Goal: Transaction & Acquisition: Purchase product/service

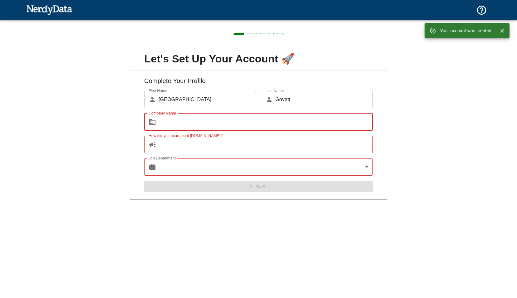
click at [218, 138] on input "How did you hear about [DOMAIN_NAME]?" at bounding box center [265, 144] width 214 height 17
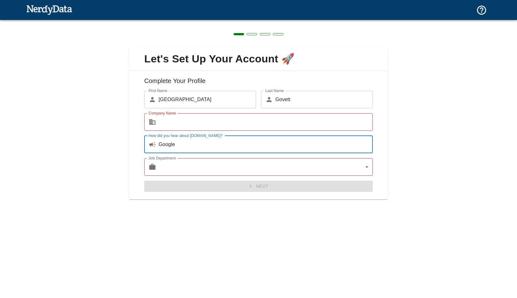
type input "Google"
click at [205, 121] on input "Company Name" at bounding box center [265, 121] width 214 height 17
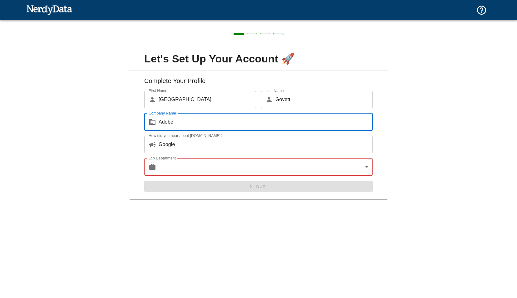
type input "Adobe"
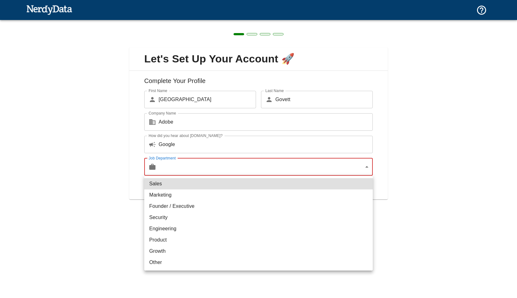
click at [193, 22] on body "Technologies Domains Pricing Products Create a Report Create a list of websites…" at bounding box center [258, 11] width 517 height 22
click at [184, 228] on li "Engineering" at bounding box center [258, 228] width 228 height 11
type input "engineering"
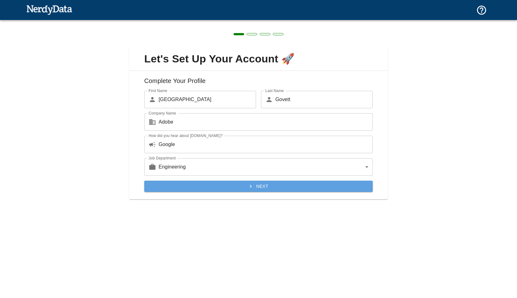
click at [231, 184] on button "Next" at bounding box center [258, 187] width 228 height 12
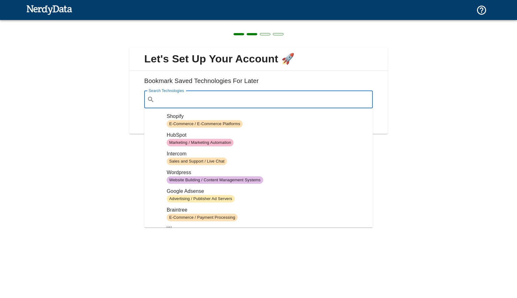
click at [214, 100] on input "Search Technologies" at bounding box center [263, 100] width 213 height 12
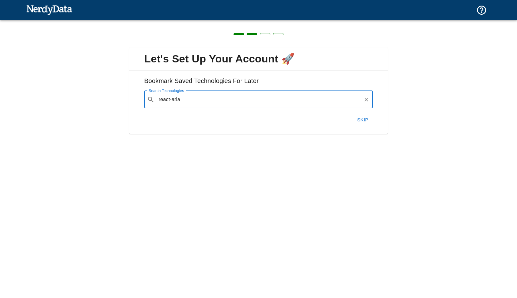
type input "react-aria"
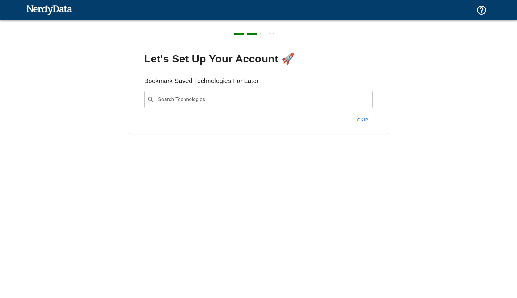
click at [291, 115] on div "Skip" at bounding box center [255, 117] width 233 height 18
click at [364, 120] on button "Skip" at bounding box center [363, 119] width 20 height 13
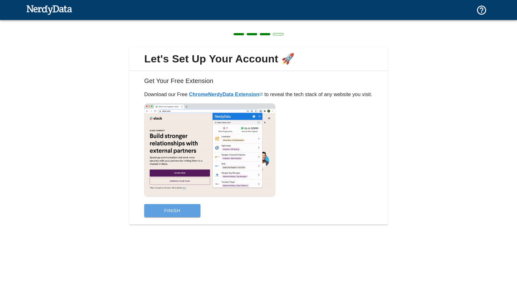
click at [187, 217] on button "Finish" at bounding box center [172, 210] width 56 height 13
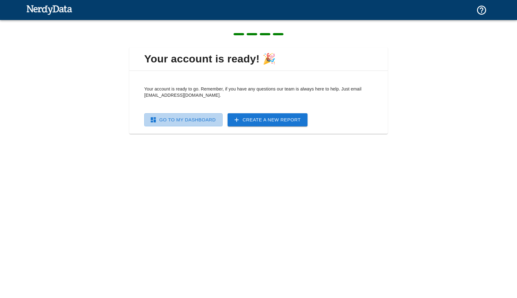
click at [197, 122] on link "Go To My Dashboard" at bounding box center [183, 119] width 78 height 13
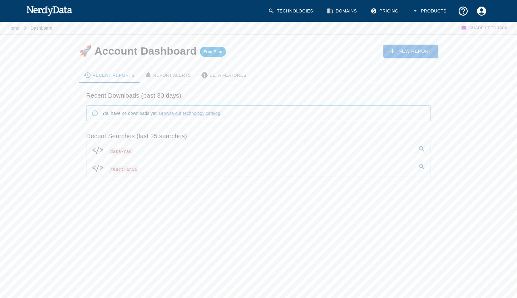
click at [121, 169] on span "react-aria" at bounding box center [123, 169] width 29 height 7
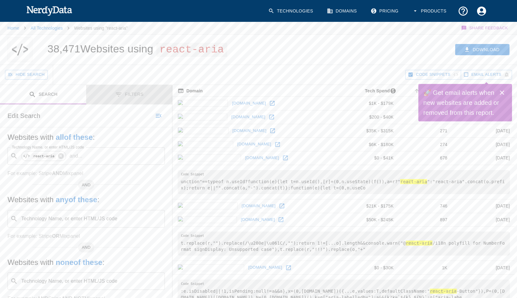
click at [137, 95] on button "Filters" at bounding box center [129, 95] width 86 height 20
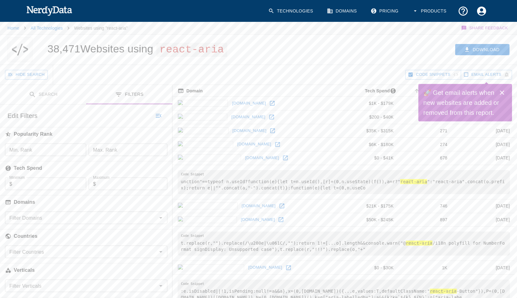
click at [502, 91] on icon "Close" at bounding box center [501, 92] width 7 height 7
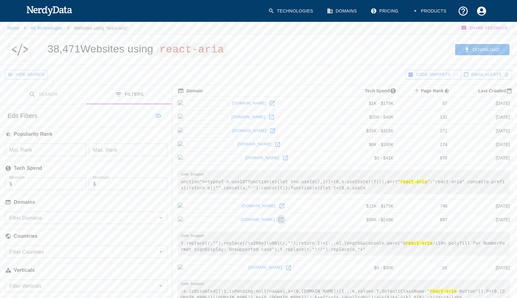
click at [278, 221] on icon at bounding box center [281, 219] width 6 height 6
click at [279, 207] on icon at bounding box center [281, 206] width 5 height 5
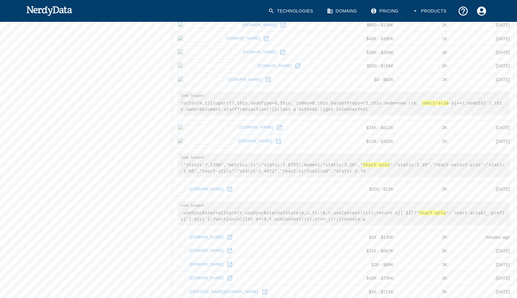
scroll to position [401, 0]
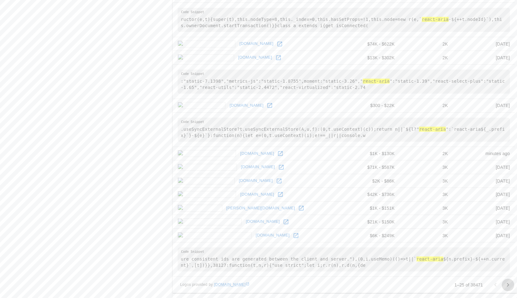
click at [509, 285] on icon "Go to next page" at bounding box center [507, 284] width 7 height 7
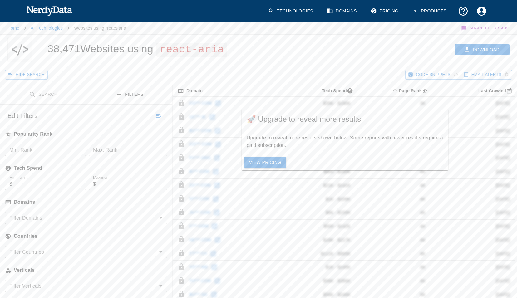
scroll to position [161, 0]
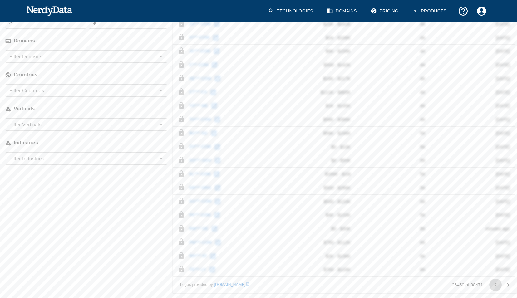
click at [494, 286] on icon "Go to previous page" at bounding box center [494, 284] width 7 height 7
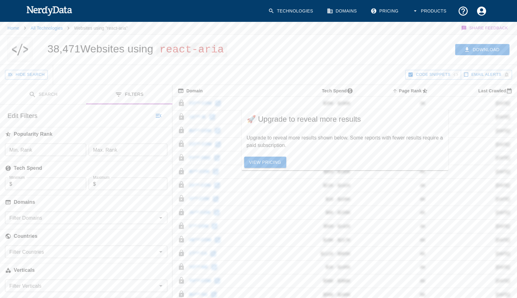
click at [41, 95] on button "Search" at bounding box center [43, 95] width 86 height 20
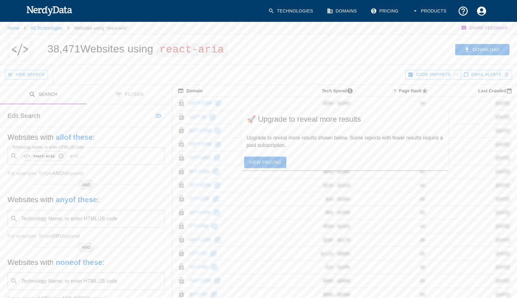
click at [350, 82] on div "Hide Search" at bounding box center [205, 75] width 400 height 20
click at [343, 89] on span "Tech Spend" at bounding box center [335, 90] width 42 height 7
click at [56, 30] on link "All Technologies" at bounding box center [47, 28] width 32 height 5
click at [62, 157] on icon at bounding box center [61, 156] width 6 height 6
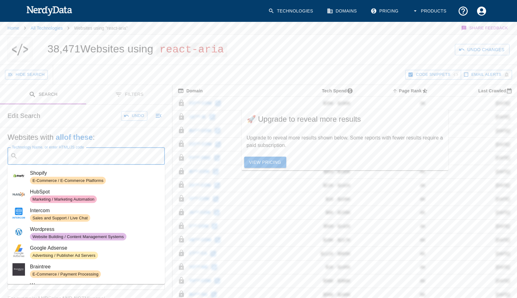
click at [62, 159] on input "Technology Name, or enter HTML/JS code" at bounding box center [91, 156] width 142 height 12
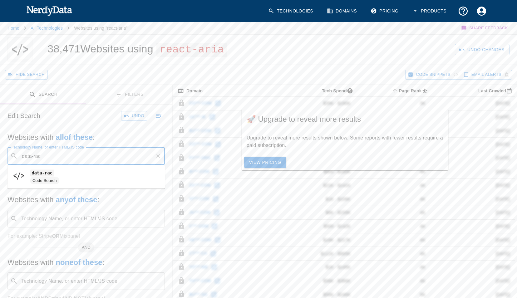
click at [58, 179] on span "Code Search" at bounding box center [44, 181] width 29 height 6
type input "data-rac"
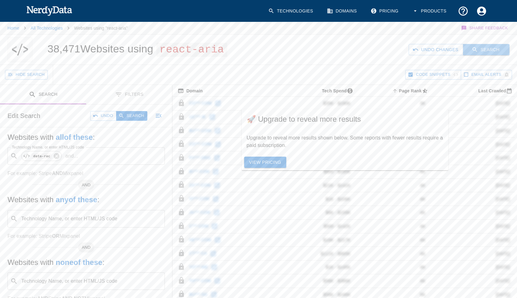
click at [476, 51] on icon "button" at bounding box center [474, 49] width 5 height 5
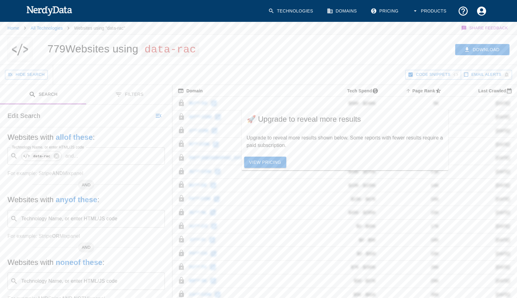
click at [270, 166] on link "View Pricing" at bounding box center [265, 163] width 42 height 12
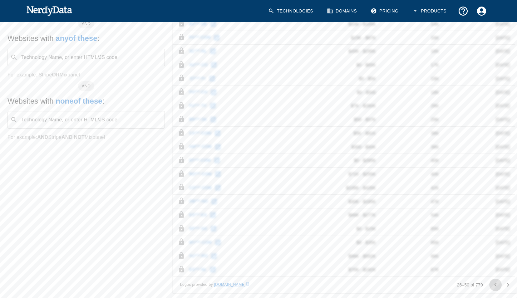
click at [497, 283] on icon "Go to previous page" at bounding box center [494, 284] width 7 height 7
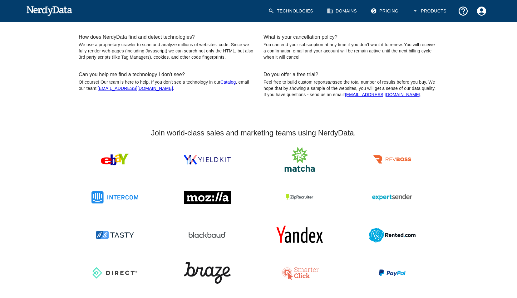
scroll to position [528, 0]
